Goal: Navigation & Orientation: Find specific page/section

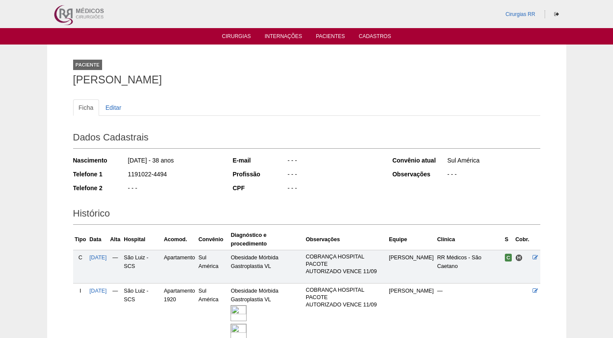
click at [200, 97] on div "Ficha Editar Dados Cadastrais Nascimento 02/08/1987 - 38 anos Telefone 1 119102…" at bounding box center [306, 218] width 467 height 254
click at [330, 91] on div "Ficha Editar Dados Cadastrais Nascimento 02/08/1987 - 38 anos Telefone 1 119102…" at bounding box center [306, 218] width 467 height 254
click at [322, 79] on h1 "Amanda Ferreira Borim" at bounding box center [306, 79] width 467 height 11
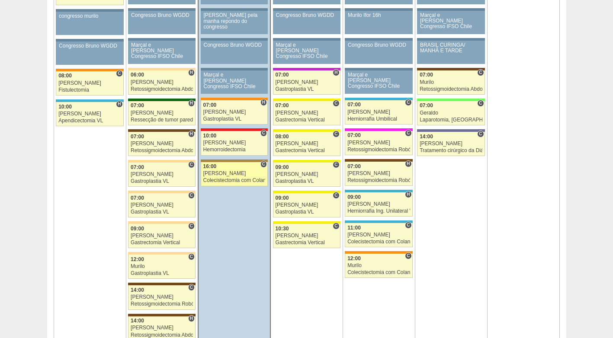
scroll to position [519, 0]
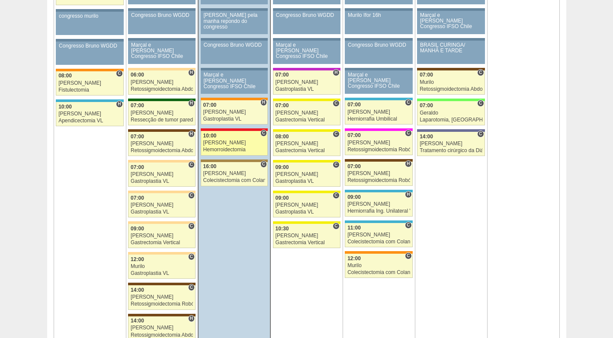
click at [235, 149] on div "Hemorroidectomia" at bounding box center [234, 150] width 62 height 6
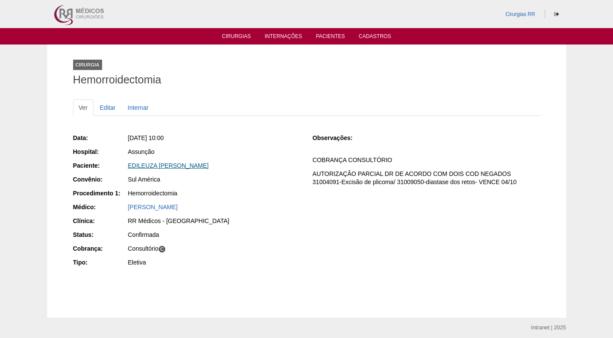
click at [158, 165] on link "EDILEUZA [PERSON_NAME]" at bounding box center [168, 165] width 81 height 7
click at [258, 193] on div "Hemorroidectomia" at bounding box center [214, 193] width 173 height 9
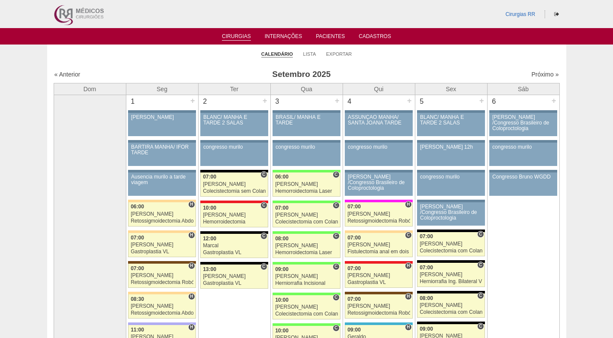
scroll to position [519, 0]
